Goal: Task Accomplishment & Management: Manage account settings

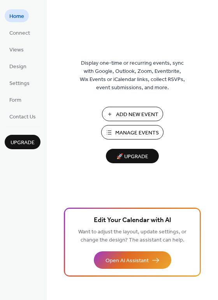
click at [135, 134] on span "Manage Events" at bounding box center [137, 133] width 44 height 8
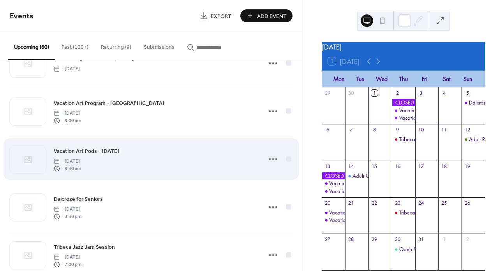
scroll to position [35, 0]
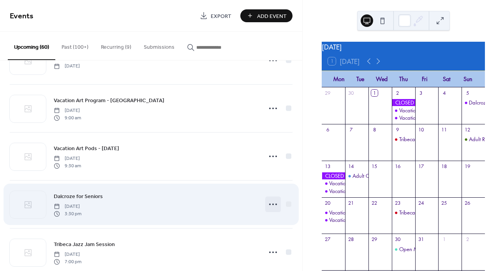
click at [271, 207] on icon at bounding box center [273, 204] width 12 height 12
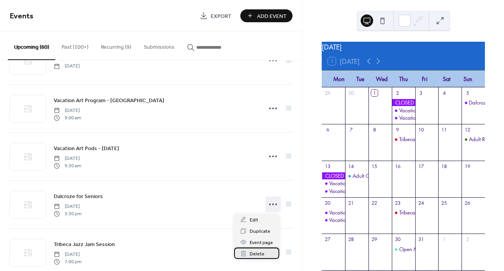
click at [257, 252] on span "Delete" at bounding box center [257, 254] width 15 height 8
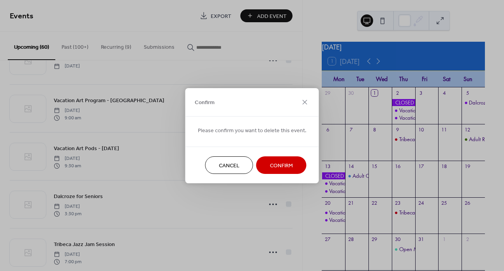
click at [278, 163] on span "Confirm" at bounding box center [281, 165] width 23 height 8
